Goal: Book appointment/travel/reservation

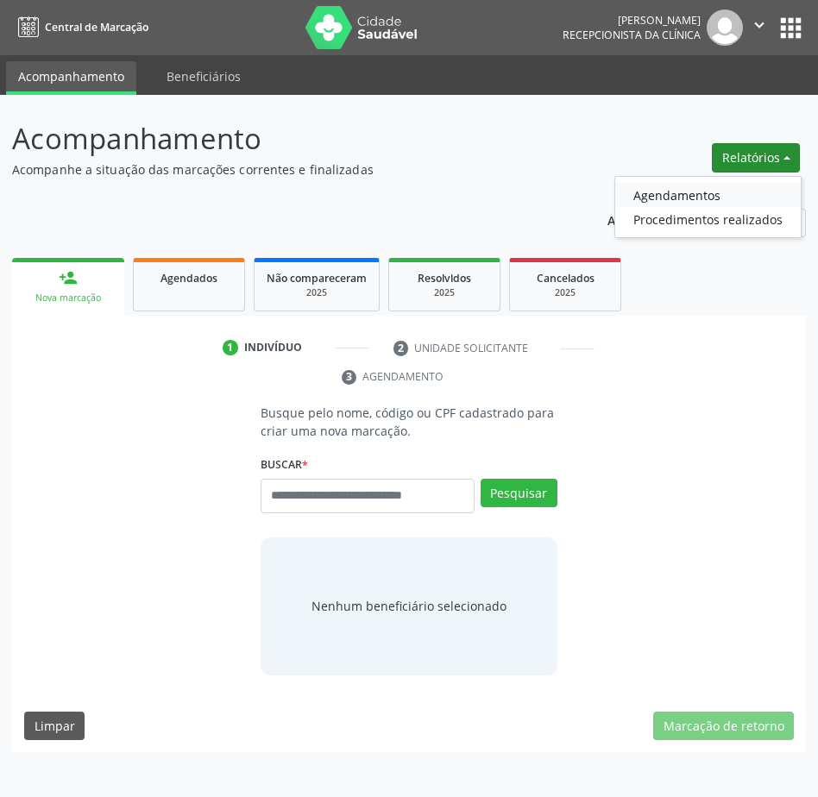
click at [733, 198] on link "Agendamentos" at bounding box center [708, 195] width 186 height 24
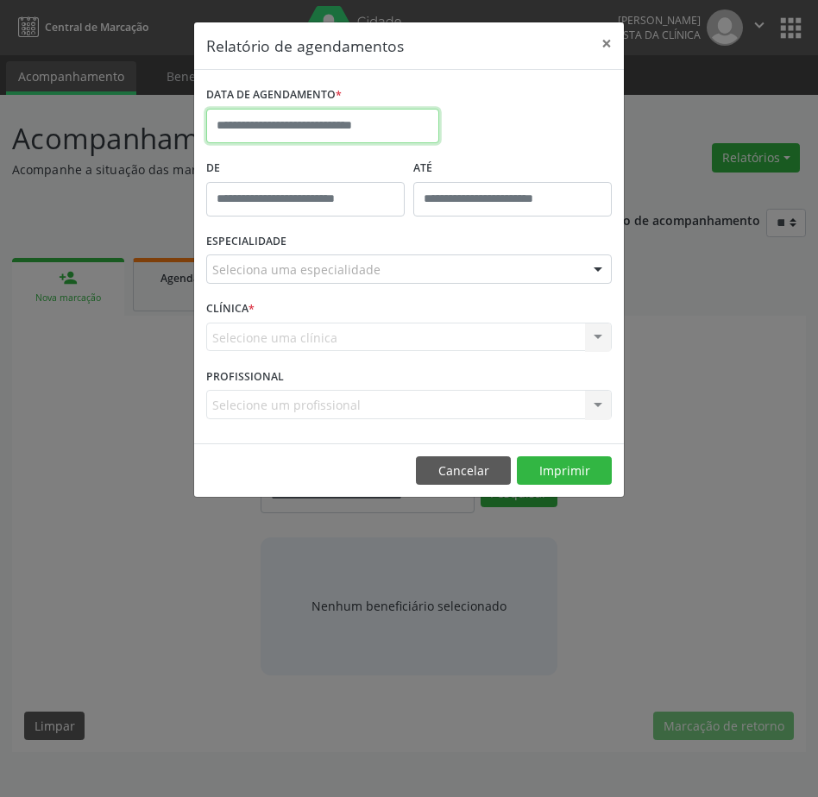
click at [375, 123] on input "text" at bounding box center [322, 126] width 233 height 35
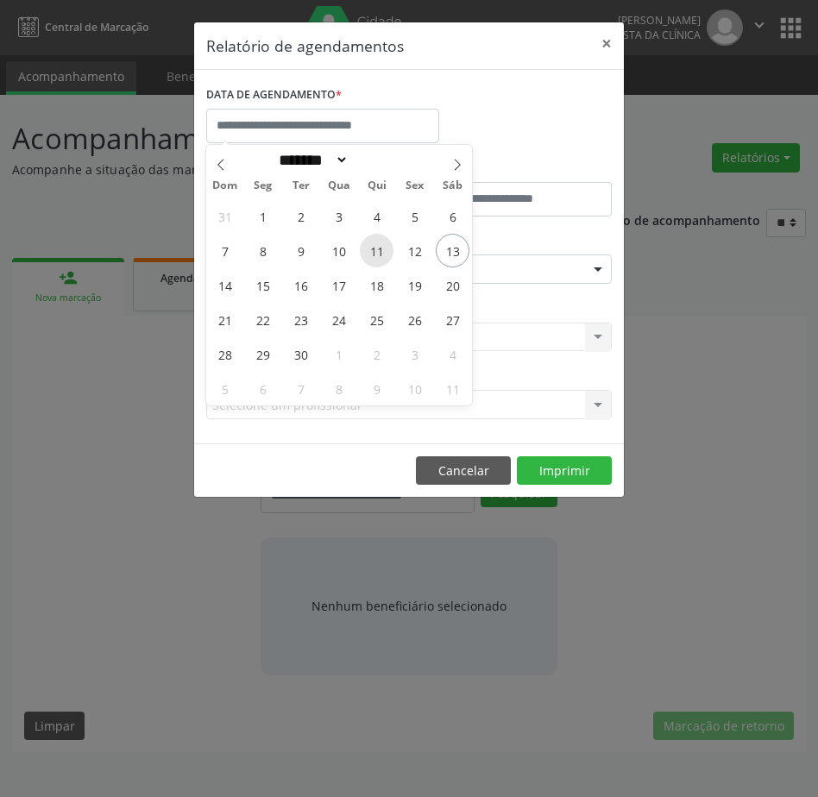
click at [377, 247] on span "11" at bounding box center [377, 251] width 34 height 34
type input "**********"
click at [377, 247] on span "11" at bounding box center [377, 251] width 34 height 34
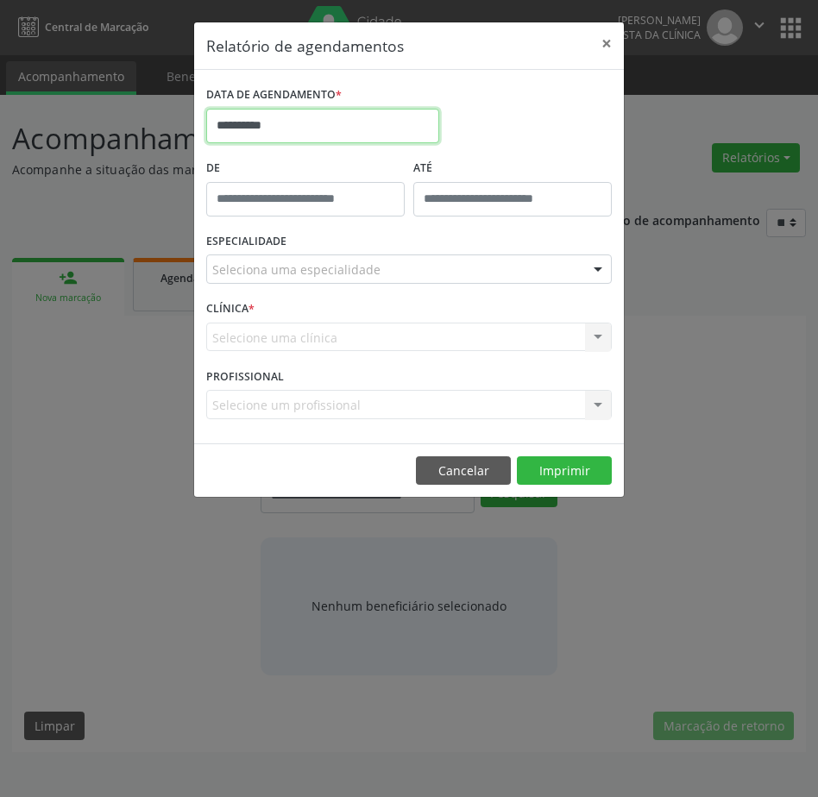
click at [412, 138] on body "Central de Marcação [PERSON_NAME] Recepcionista da clínica  Configurações Sair…" at bounding box center [409, 398] width 818 height 797
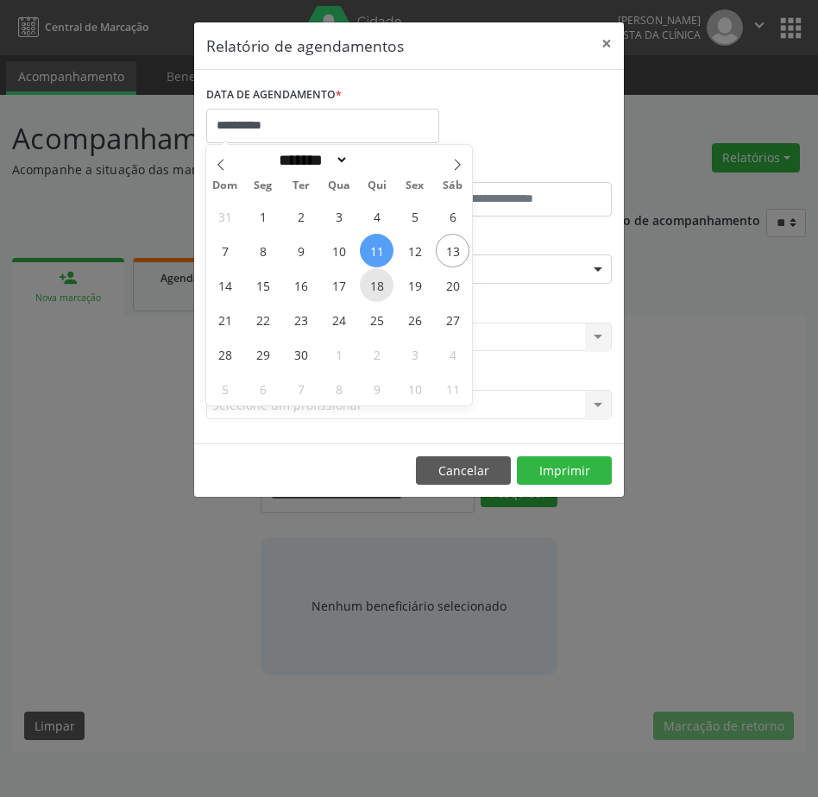
click at [381, 294] on span "18" at bounding box center [377, 285] width 34 height 34
type input "**********"
click at [381, 294] on span "18" at bounding box center [377, 285] width 34 height 34
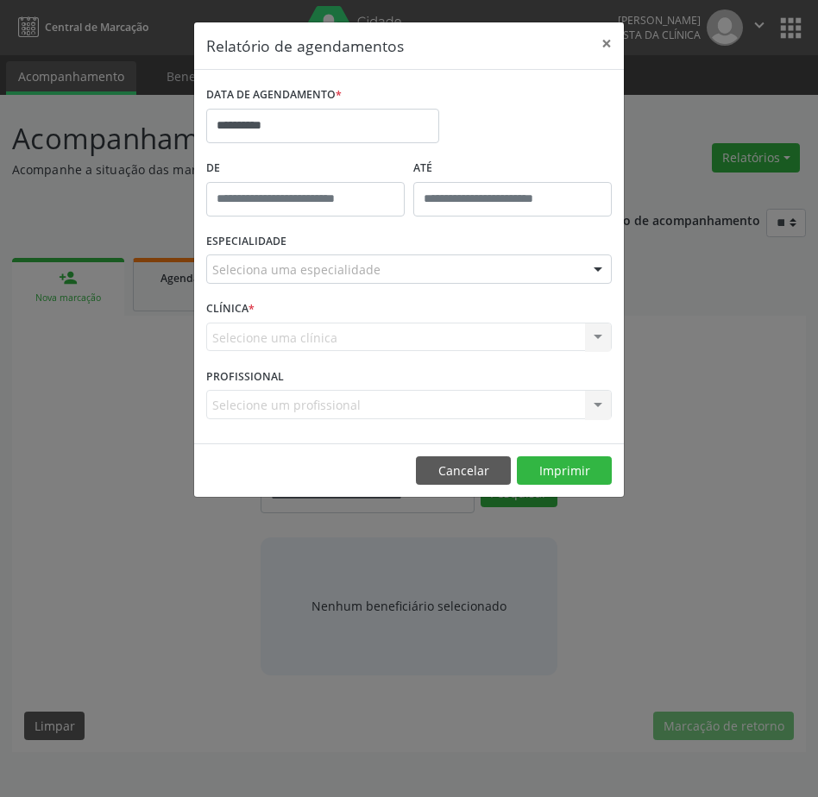
click at [418, 273] on div "Seleciona uma especialidade" at bounding box center [409, 269] width 406 height 29
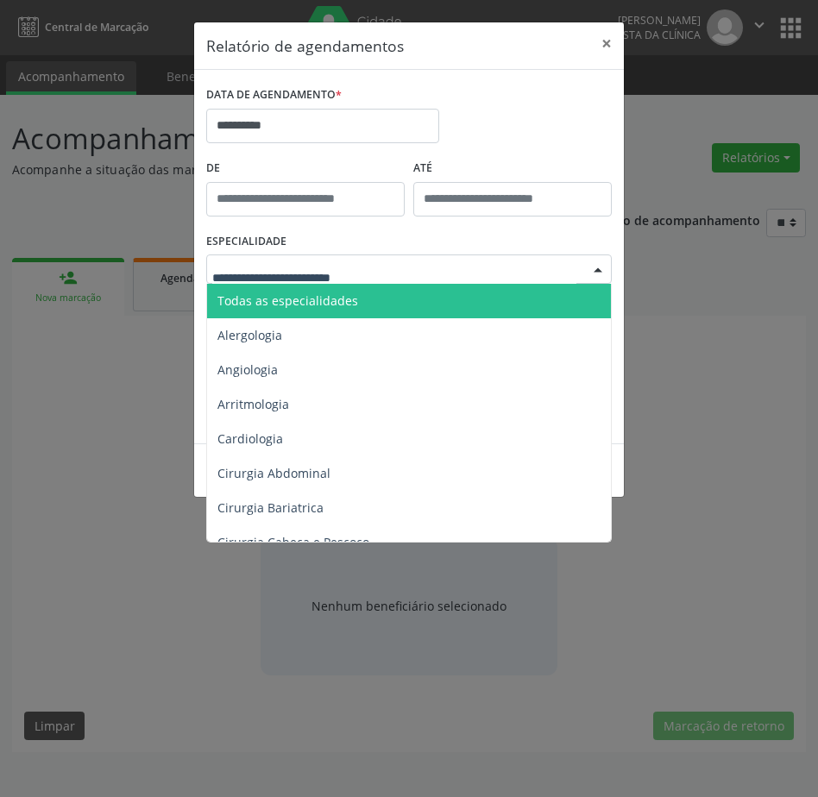
click at [410, 294] on span "Todas as especialidades" at bounding box center [410, 301] width 406 height 35
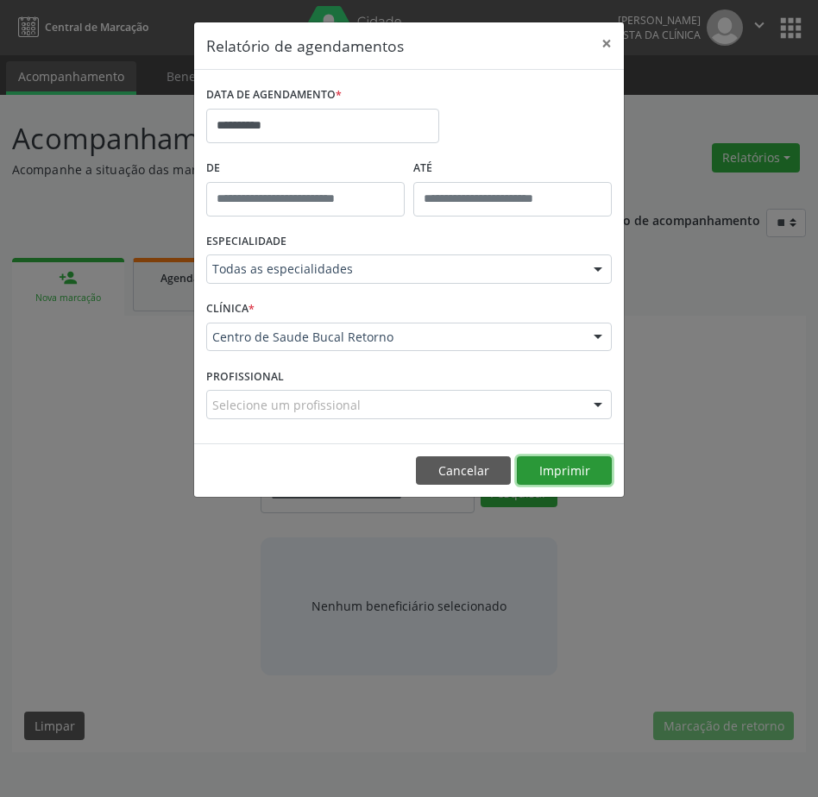
click at [560, 472] on button "Imprimir" at bounding box center [564, 470] width 95 height 29
click at [603, 45] on button "×" at bounding box center [606, 43] width 35 height 42
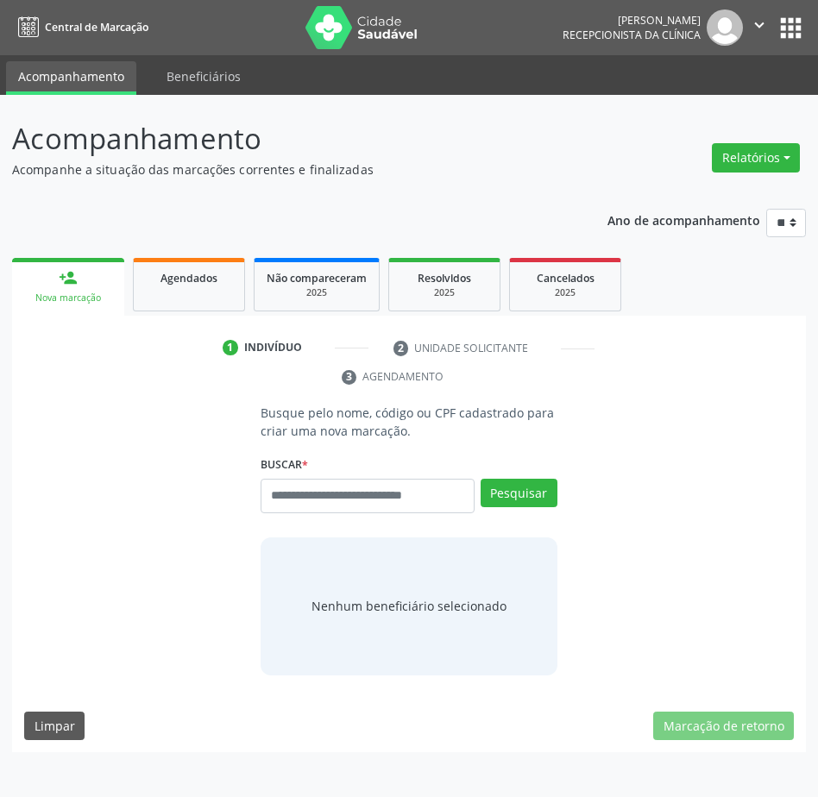
click at [758, 28] on icon "" at bounding box center [759, 25] width 19 height 19
click at [730, 94] on link "Sair" at bounding box center [715, 105] width 119 height 24
